Goal: Transaction & Acquisition: Book appointment/travel/reservation

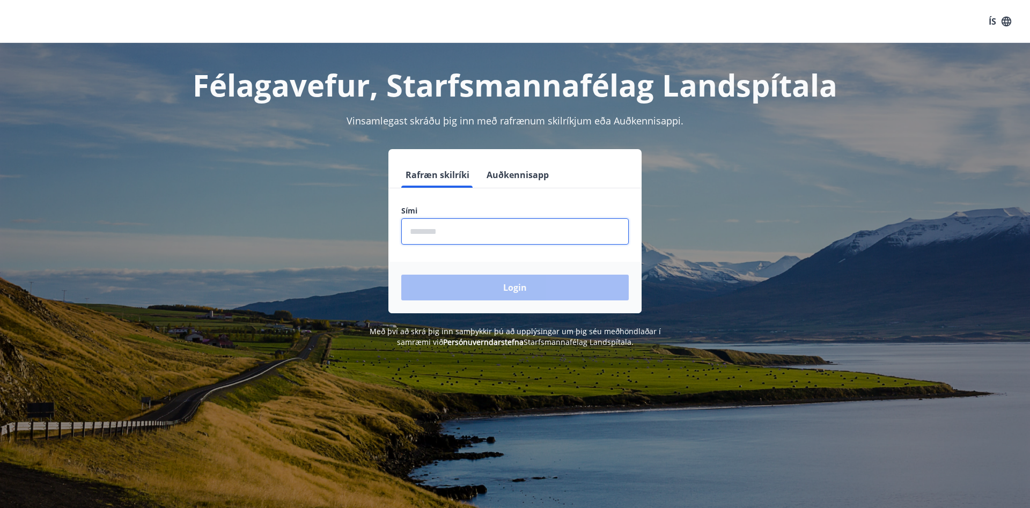
click at [474, 238] on input "phone" at bounding box center [514, 231] width 227 height 26
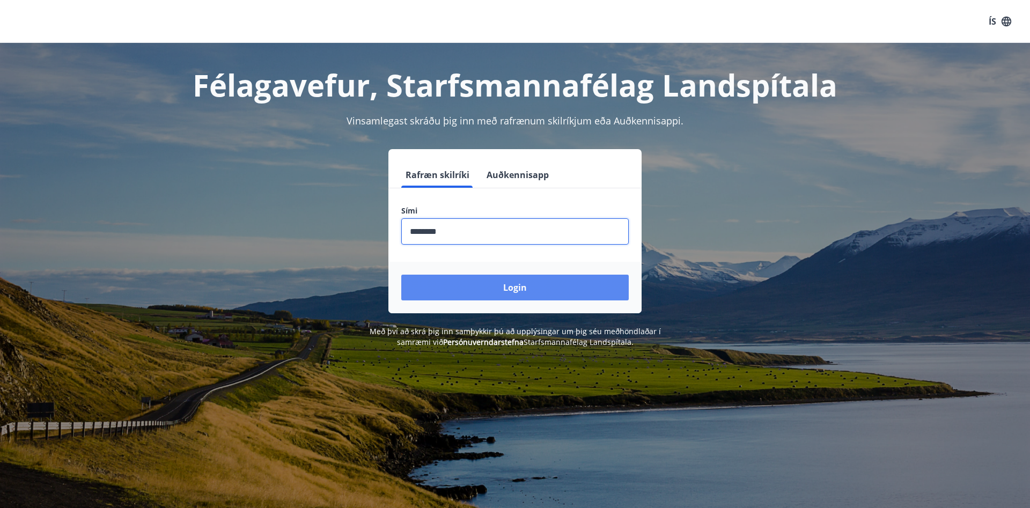
type input "********"
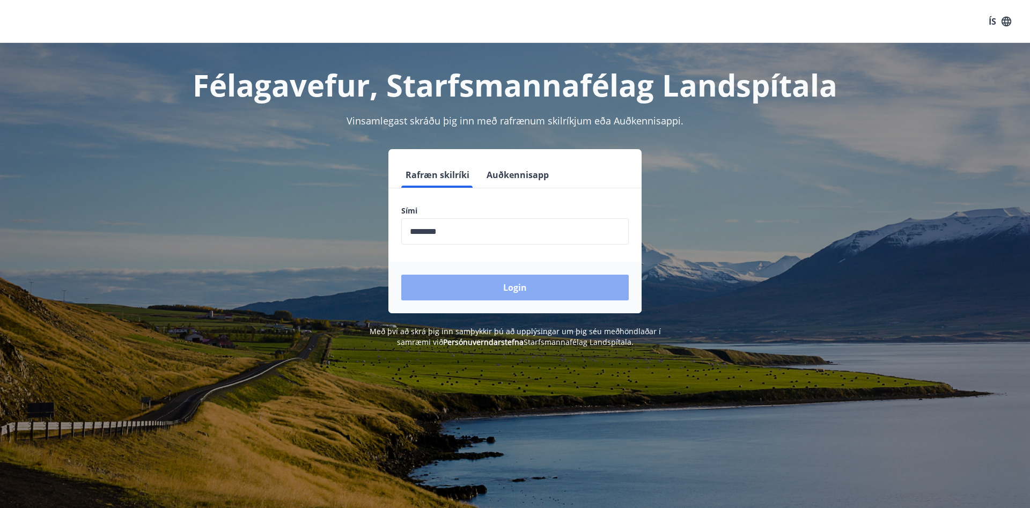
click at [491, 292] on button "Login" at bounding box center [514, 288] width 227 height 26
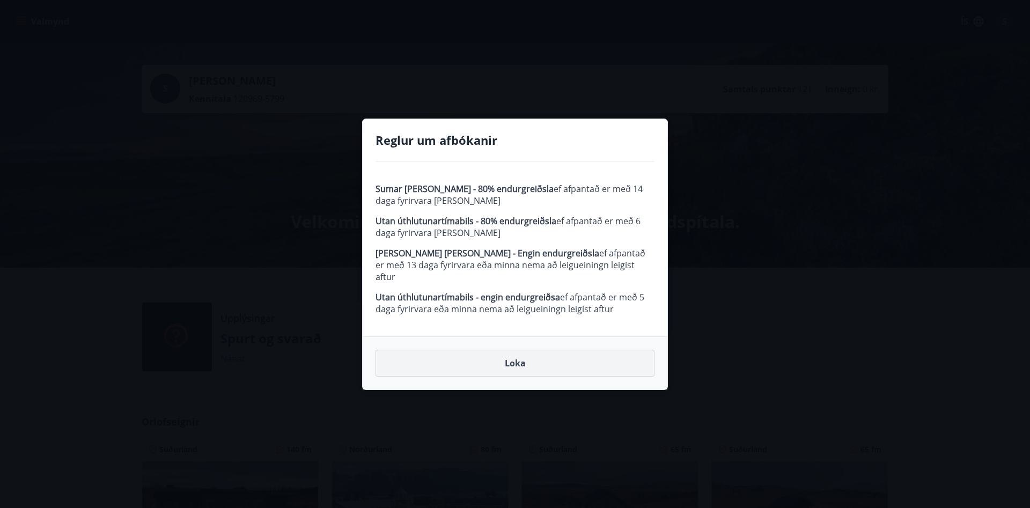
click at [493, 360] on button "Loka" at bounding box center [514, 363] width 279 height 27
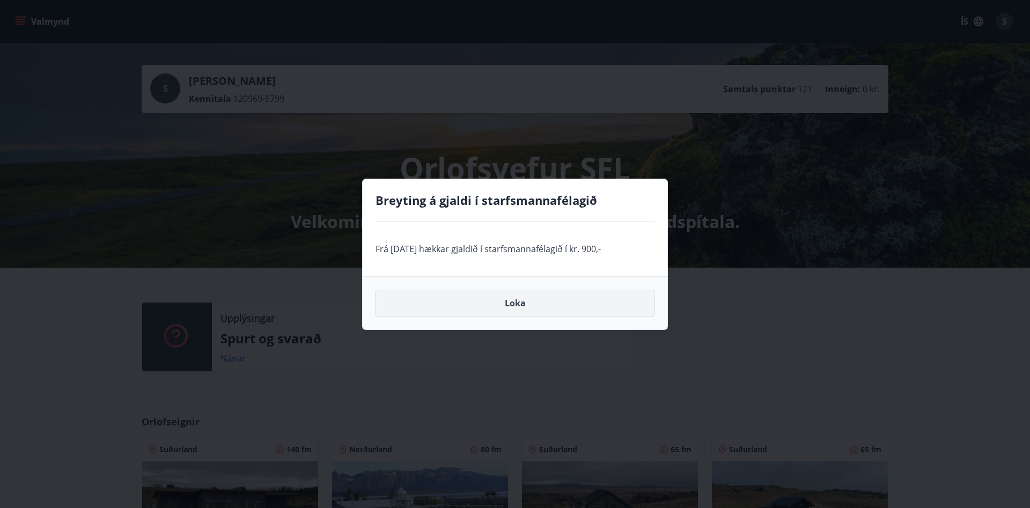
click at [514, 307] on button "Loka" at bounding box center [514, 303] width 279 height 27
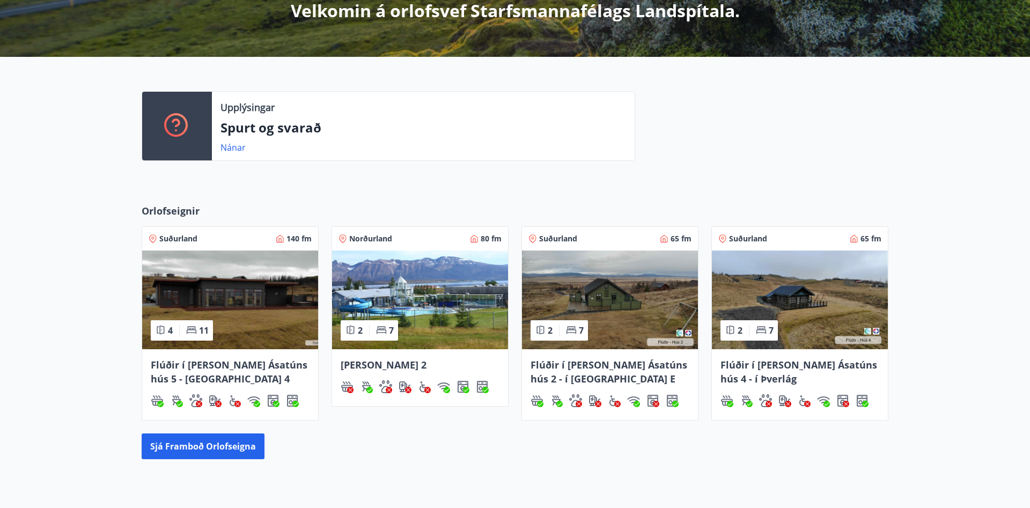
scroll to position [219, 0]
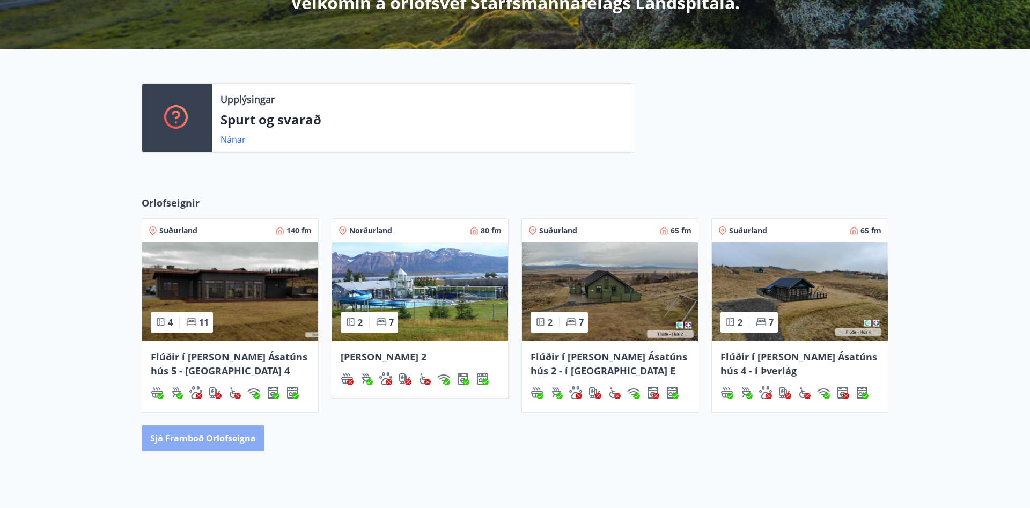
click at [233, 440] on button "Sjá framboð orlofseigna" at bounding box center [203, 438] width 123 height 26
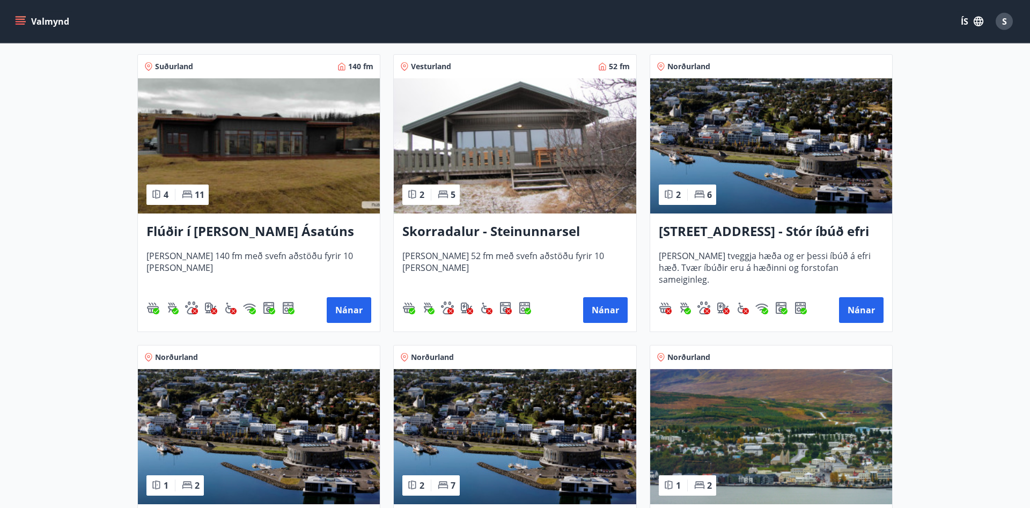
scroll to position [766, 0]
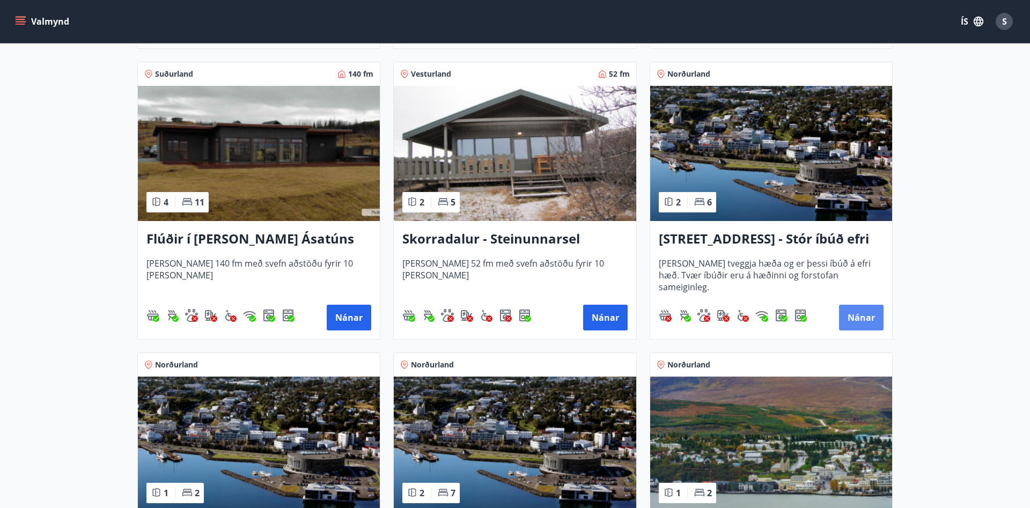
click at [865, 314] on button "Nánar" at bounding box center [861, 318] width 45 height 26
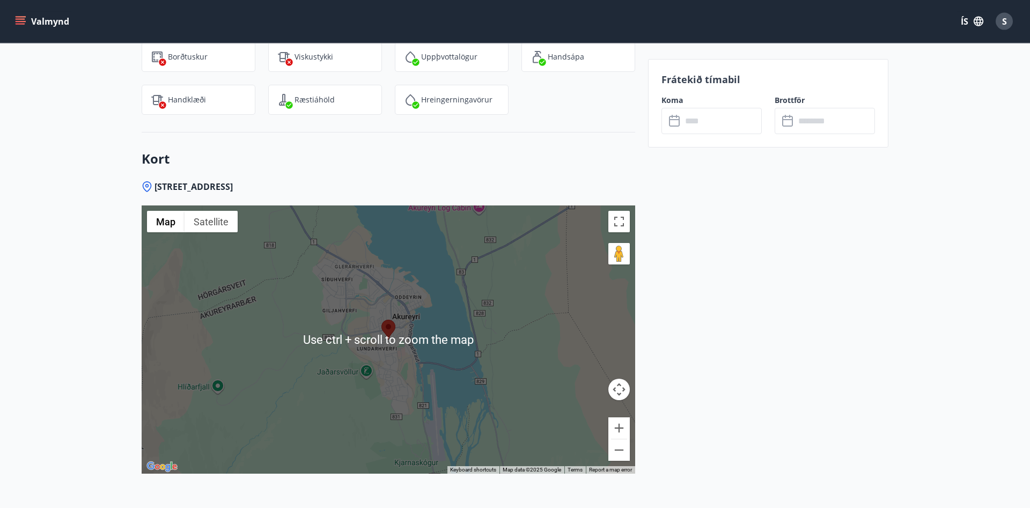
scroll to position [1477, 0]
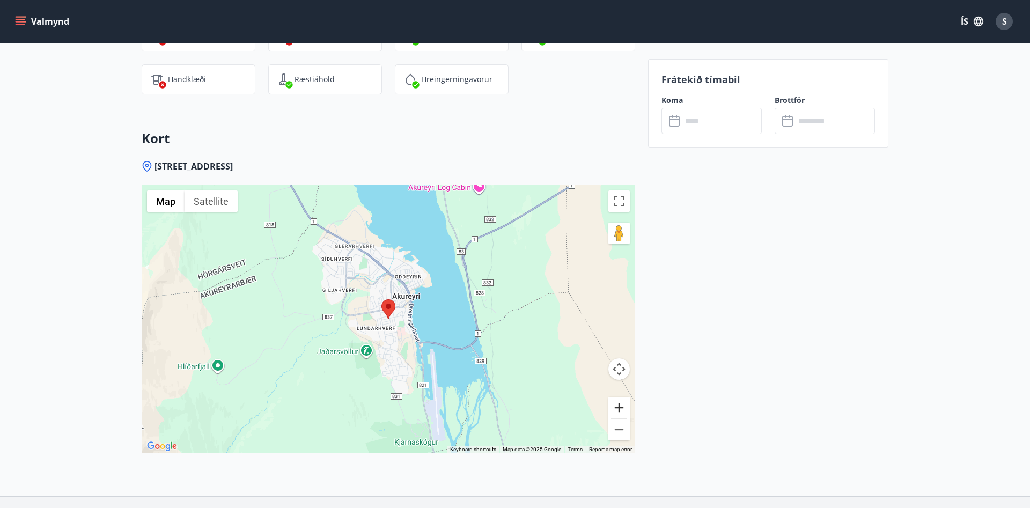
click at [617, 407] on button "Zoom in" at bounding box center [618, 407] width 21 height 21
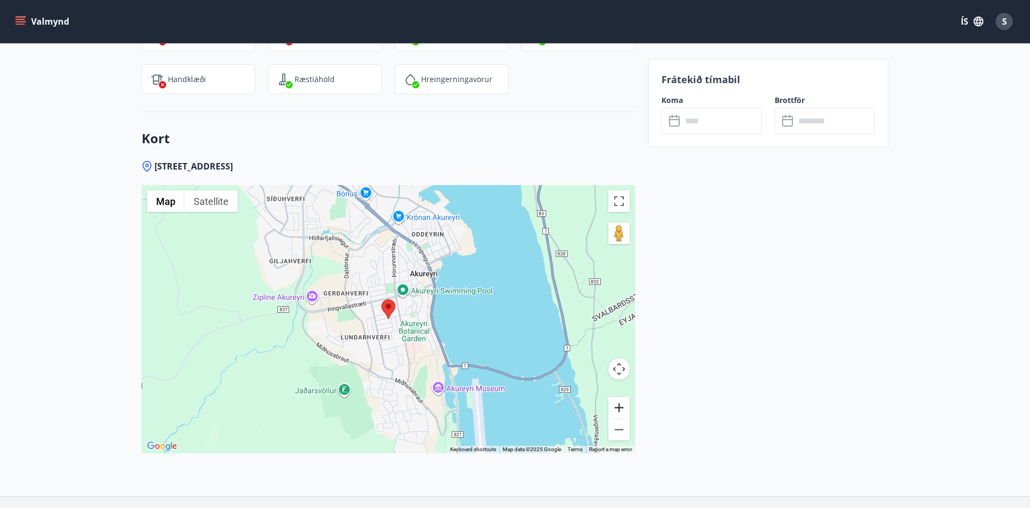
click at [617, 407] on button "Zoom in" at bounding box center [618, 407] width 21 height 21
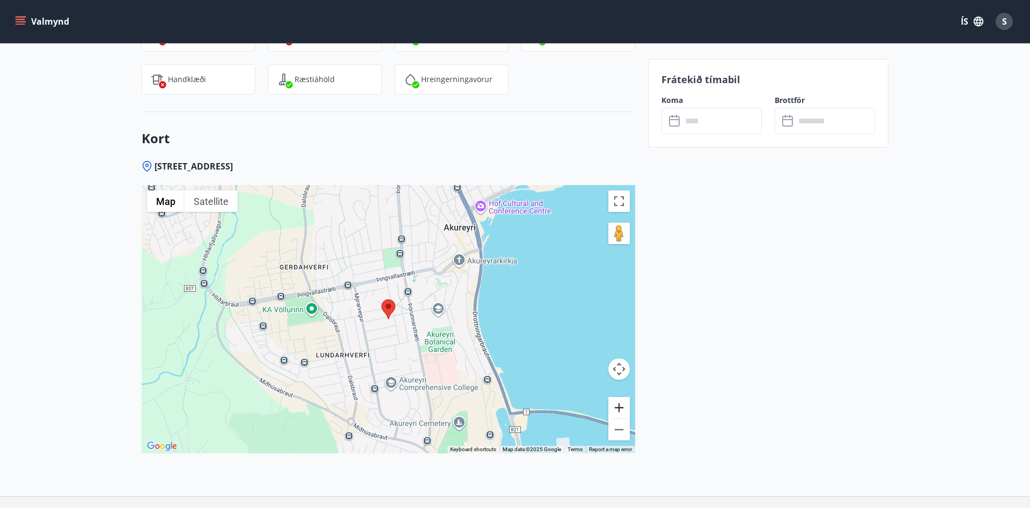
click at [617, 407] on button "Zoom in" at bounding box center [618, 407] width 21 height 21
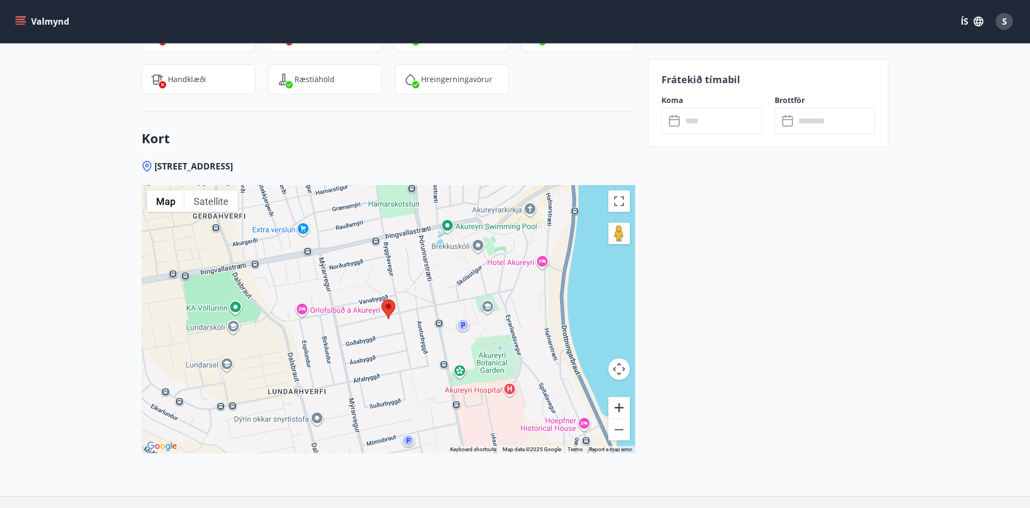
click at [617, 407] on button "Zoom in" at bounding box center [618, 407] width 21 height 21
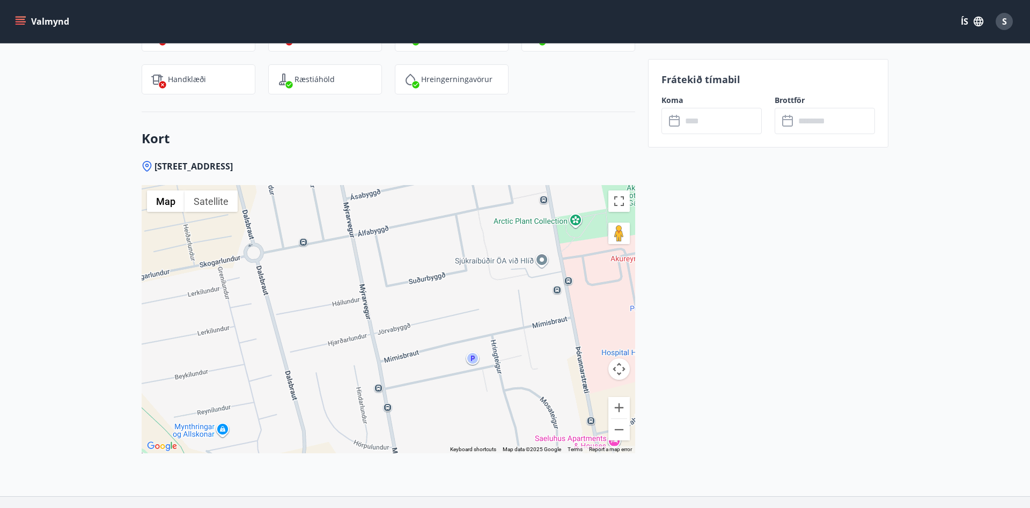
drag, startPoint x: 491, startPoint y: 384, endPoint x: 442, endPoint y: 190, distance: 199.8
click at [449, 187] on div at bounding box center [388, 319] width 493 height 268
drag, startPoint x: 442, startPoint y: 190, endPoint x: 429, endPoint y: 209, distance: 22.6
click at [431, 201] on div at bounding box center [388, 319] width 493 height 268
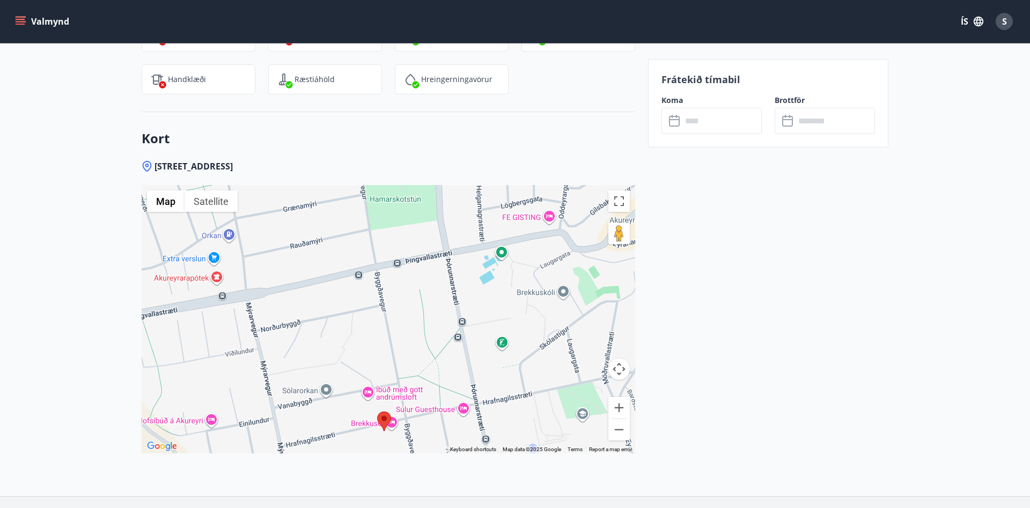
drag, startPoint x: 429, startPoint y: 209, endPoint x: 492, endPoint y: 498, distance: 296.4
click at [492, 453] on div "Use ctrl + scroll to zoom the map" at bounding box center [388, 319] width 493 height 268
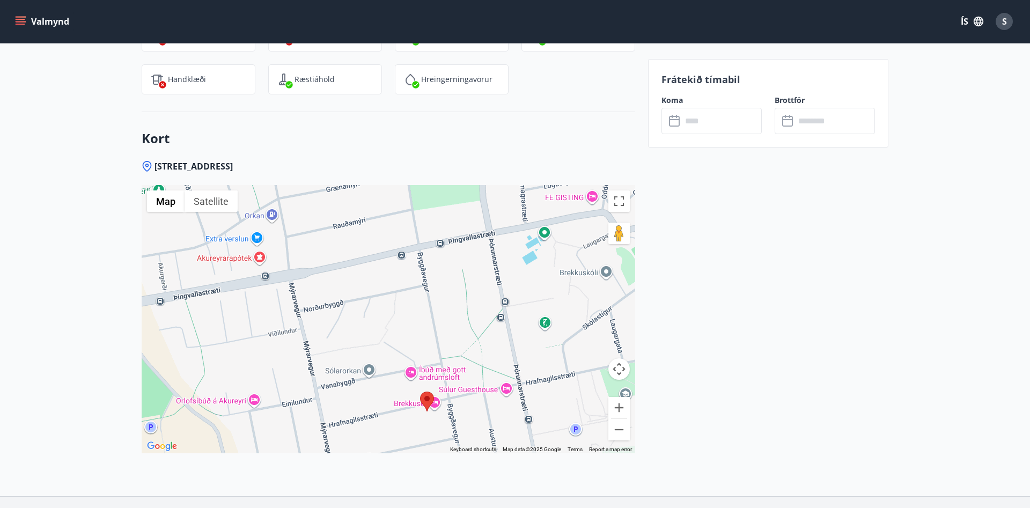
drag, startPoint x: 526, startPoint y: 486, endPoint x: 664, endPoint y: 440, distance: 145.9
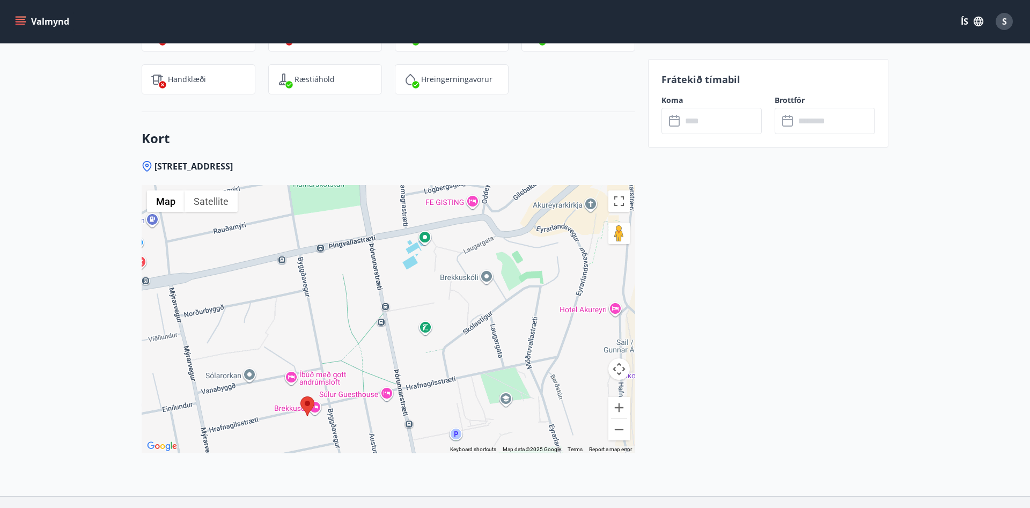
drag, startPoint x: 425, startPoint y: 360, endPoint x: 306, endPoint y: 365, distance: 119.7
click at [306, 365] on div at bounding box center [388, 319] width 493 height 268
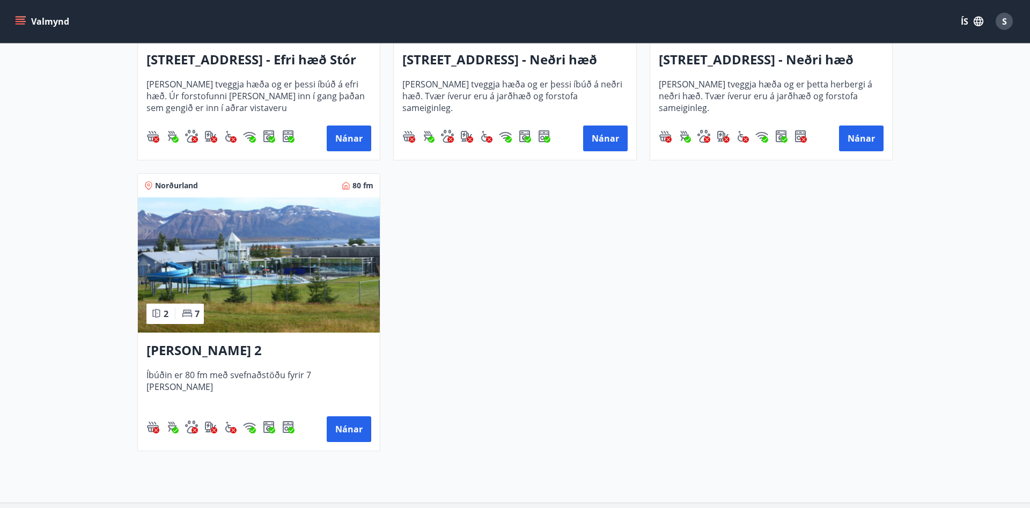
scroll to position [1532, 0]
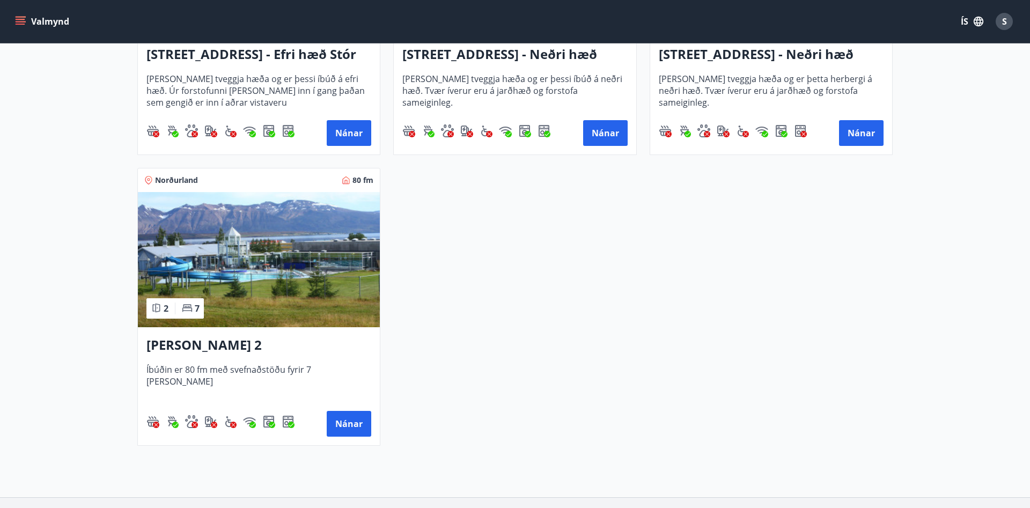
click at [224, 282] on img at bounding box center [259, 259] width 242 height 135
